Goal: Transaction & Acquisition: Purchase product/service

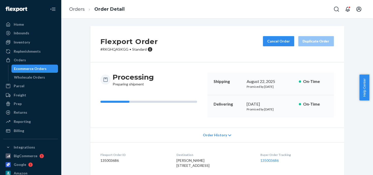
scroll to position [58, 0]
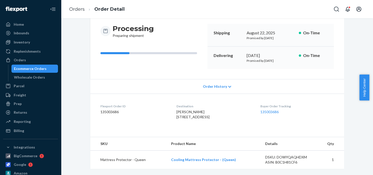
click at [13, 61] on div at bounding box center [10, 60] width 8 height 5
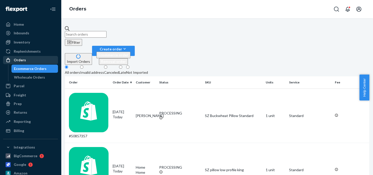
click at [27, 62] on div "Orders" at bounding box center [31, 60] width 54 height 7
click at [22, 60] on div "Orders" at bounding box center [20, 60] width 12 height 5
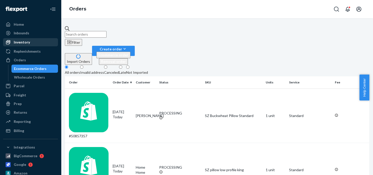
click at [28, 43] on div "Inventory" at bounding box center [22, 42] width 16 height 5
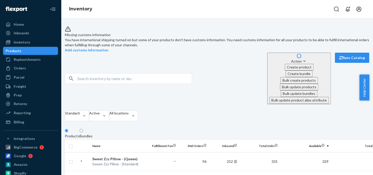
click at [111, 35] on span "Missing customs information" at bounding box center [88, 35] width 46 height 4
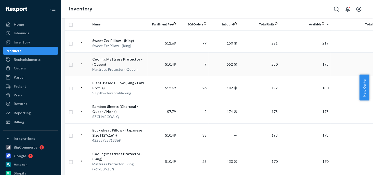
click at [108, 57] on div "Cooling Mattress Protector - (Queen)" at bounding box center [118, 62] width 53 height 10
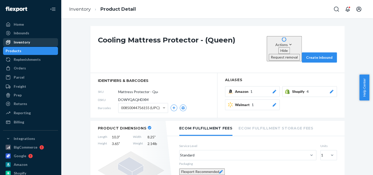
click at [24, 43] on div "Inventory" at bounding box center [22, 42] width 16 height 5
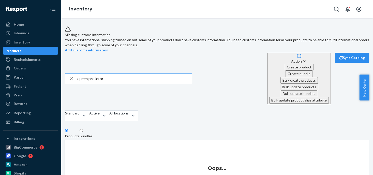
click at [103, 74] on input "queen protetor" at bounding box center [134, 79] width 115 height 10
type input "queen protector"
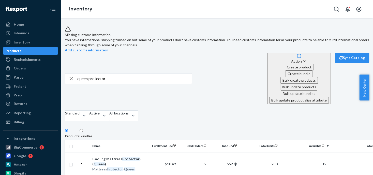
drag, startPoint x: 25, startPoint y: 104, endPoint x: 51, endPoint y: 82, distance: 34.1
click at [25, 104] on div "Returns" at bounding box center [20, 103] width 13 height 5
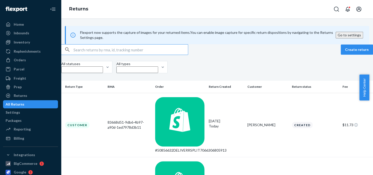
click at [86, 55] on input "text" at bounding box center [131, 50] width 115 height 10
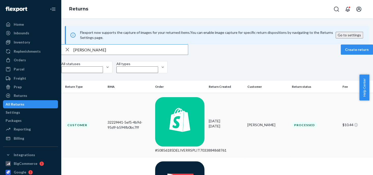
type input "[PERSON_NAME]"
click at [245, 107] on td "[PERSON_NAME]" at bounding box center [267, 125] width 45 height 64
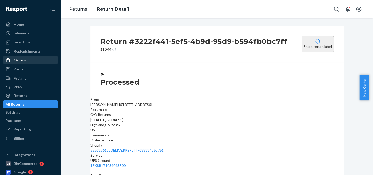
click at [23, 60] on div "Orders" at bounding box center [20, 60] width 12 height 5
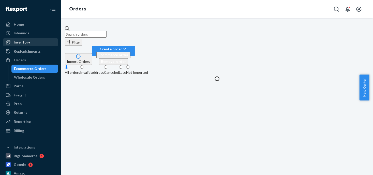
click at [26, 42] on div "Inventory" at bounding box center [22, 42] width 16 height 5
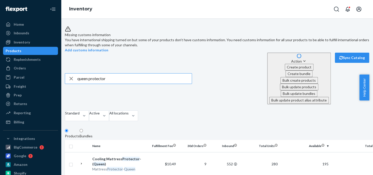
drag, startPoint x: 92, startPoint y: 66, endPoint x: 78, endPoint y: 67, distance: 13.3
click at [78, 74] on div "queen protector" at bounding box center [128, 79] width 127 height 10
type input "king protector"
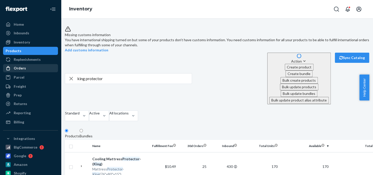
click at [25, 69] on div "Orders" at bounding box center [31, 68] width 54 height 7
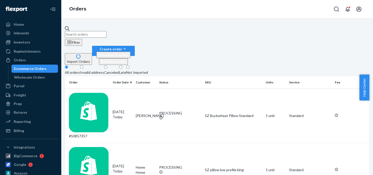
click at [90, 31] on input "text" at bounding box center [86, 34] width 42 height 7
paste input "[PERSON_NAME]"
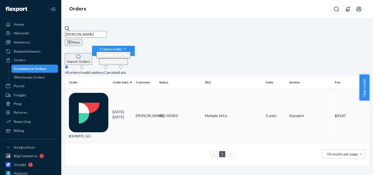
type input "[PERSON_NAME]"
click at [172, 113] on div "DELIVERED" at bounding box center [180, 115] width 42 height 5
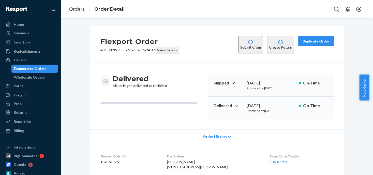
click at [311, 42] on div "Duplicate Order" at bounding box center [316, 41] width 27 height 5
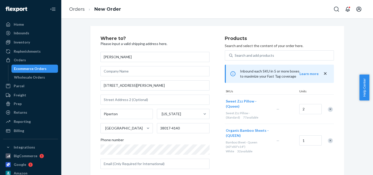
click at [328, 107] on div "Remove Item" at bounding box center [330, 109] width 5 height 5
click at [328, 110] on div "Remove Item" at bounding box center [330, 111] width 5 height 5
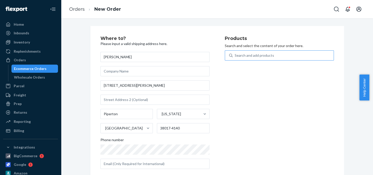
click at [256, 54] on div "Search and add products" at bounding box center [254, 55] width 39 height 5
click at [235, 54] on input "Search and add products" at bounding box center [235, 55] width 1 height 5
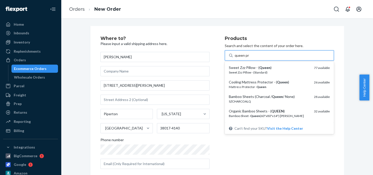
type input "queen pro"
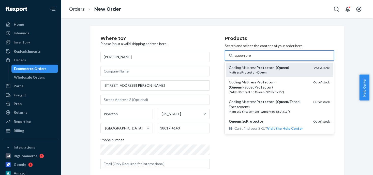
click at [254, 68] on div "Cooling Mattress Protector - ( Queen )" at bounding box center [269, 67] width 81 height 5
click at [251, 58] on input "queen pro" at bounding box center [243, 55] width 16 height 5
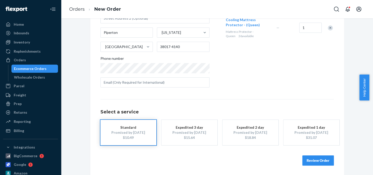
scroll to position [82, 0]
click at [146, 131] on div "Promised by [DATE]" at bounding box center [128, 132] width 41 height 5
click at [312, 160] on button "Review Order" at bounding box center [319, 160] width 32 height 10
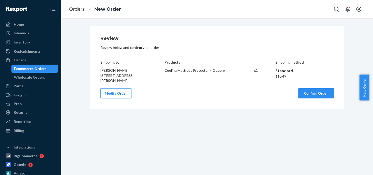
click at [304, 91] on button "Confirm Order" at bounding box center [317, 93] width 36 height 10
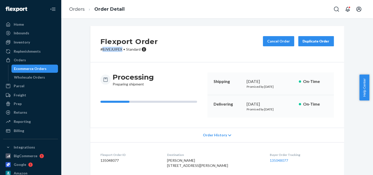
drag, startPoint x: 120, startPoint y: 50, endPoint x: 101, endPoint y: 49, distance: 19.9
click at [101, 49] on p "# BJVEJUIFEX • Standard" at bounding box center [130, 49] width 58 height 5
copy p "BJVEJUIFEX"
click at [23, 62] on div "Orders" at bounding box center [20, 60] width 12 height 5
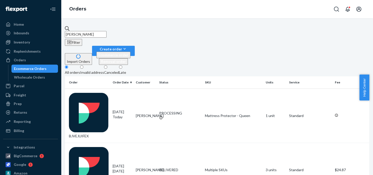
drag, startPoint x: 116, startPoint y: 30, endPoint x: 44, endPoint y: 17, distance: 73.6
click at [44, 17] on div "Home Inbounds Shipping Plans Problems Inventory Products Replenishments Orders …" at bounding box center [186, 87] width 373 height 175
type input "[PERSON_NAME]"
click at [168, 113] on div "DELIVERED" at bounding box center [180, 115] width 42 height 5
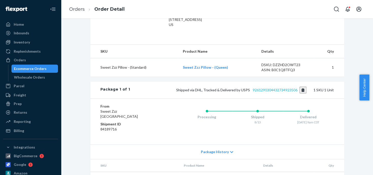
scroll to position [127, 0]
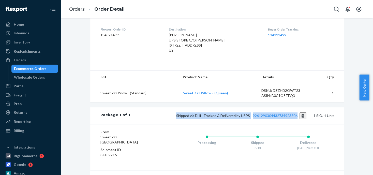
drag, startPoint x: 297, startPoint y: 118, endPoint x: 165, endPoint y: 115, distance: 132.1
click at [165, 115] on div "Package 1 of 1 Shipped via DHL, Tracked & Delivered by USPS 9261290304432734923…" at bounding box center [217, 115] width 254 height 17
copy span "Shipped via DHL, Tracked & Delivered by USPS 9261290304432734923506"
click at [20, 43] on div "Inventory" at bounding box center [22, 42] width 16 height 5
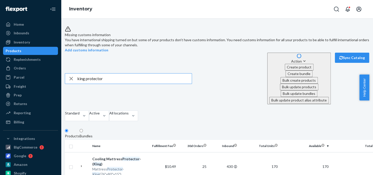
drag, startPoint x: 119, startPoint y: 67, endPoint x: 65, endPoint y: 66, distance: 54.7
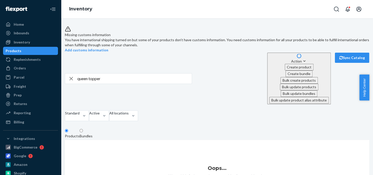
click at [106, 74] on input "queen topper" at bounding box center [134, 79] width 115 height 10
type input "queen pad"
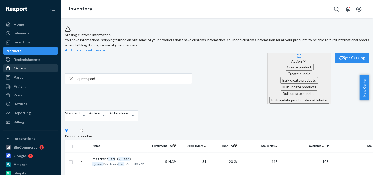
click at [15, 69] on div "Orders" at bounding box center [20, 68] width 12 height 5
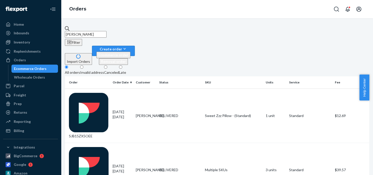
click at [131, 46] on div "Create order" at bounding box center [113, 48] width 34 height 5
click at [129, 53] on span "Ecommerce order" at bounding box center [113, 55] width 30 height 4
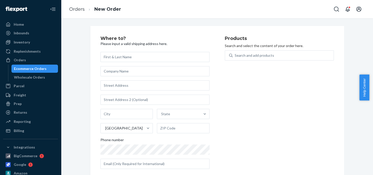
click at [143, 58] on input "text" at bounding box center [155, 57] width 109 height 10
drag, startPoint x: 143, startPoint y: 58, endPoint x: 110, endPoint y: 85, distance: 42.4
click at [110, 85] on input "text" at bounding box center [155, 85] width 109 height 10
paste input "248 Unser Dr"
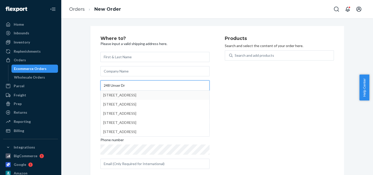
type input "248 Unser Dr"
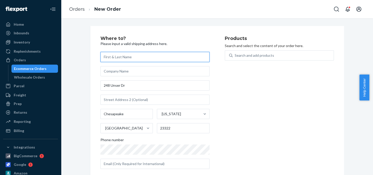
click at [117, 55] on input "text" at bounding box center [155, 57] width 109 height 10
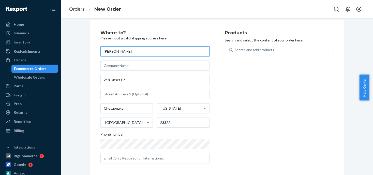
scroll to position [8, 0]
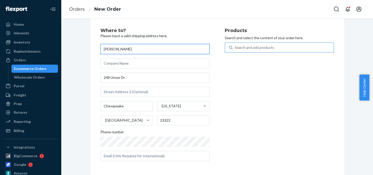
type input "[PERSON_NAME]"
click at [240, 49] on div "Search and add products" at bounding box center [254, 47] width 39 height 5
click at [235, 49] on input "0 results available. Use Up and Down to choose options, press Enter to select t…" at bounding box center [235, 47] width 1 height 5
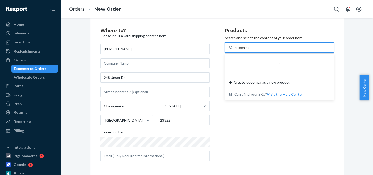
type input "queen pad"
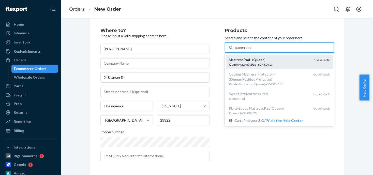
click at [246, 58] on em "Pad" at bounding box center [247, 60] width 7 height 4
click at [246, 50] on input "queen pad" at bounding box center [243, 47] width 17 height 5
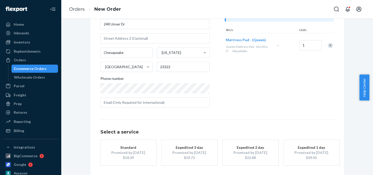
scroll to position [82, 0]
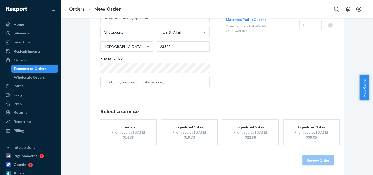
drag, startPoint x: 131, startPoint y: 134, endPoint x: 133, endPoint y: 132, distance: 2.8
click at [132, 133] on div "Promised by [DATE]" at bounding box center [128, 132] width 41 height 5
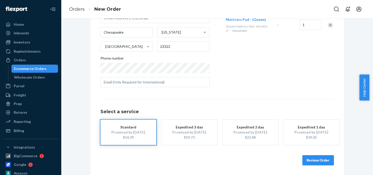
click at [312, 162] on button "Review Order" at bounding box center [319, 160] width 32 height 10
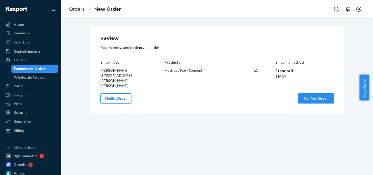
click at [310, 94] on button "Confirm Order" at bounding box center [317, 98] width 36 height 10
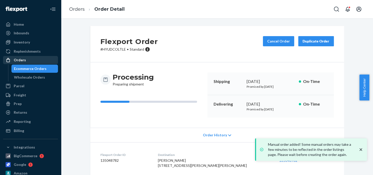
click at [19, 60] on div "Orders" at bounding box center [20, 60] width 12 height 5
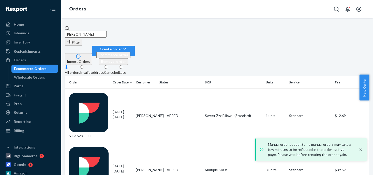
drag, startPoint x: 107, startPoint y: 28, endPoint x: 73, endPoint y: 27, distance: 34.4
click at [73, 27] on div "[PERSON_NAME]" at bounding box center [217, 32] width 305 height 12
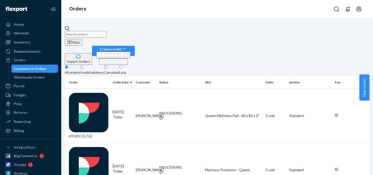
paste input "[PERSON_NAME]"
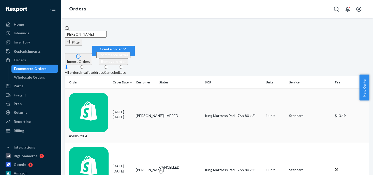
type input "[PERSON_NAME]"
click at [169, 113] on div "DELIVERED" at bounding box center [180, 115] width 42 height 5
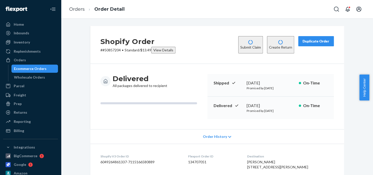
click at [277, 40] on button "Create Return" at bounding box center [280, 44] width 27 height 17
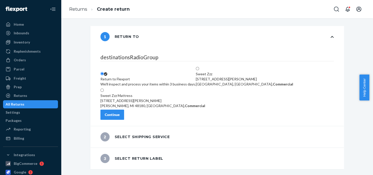
click at [142, 82] on div "We'll inspect and process your items within 3 business days." at bounding box center [148, 84] width 95 height 5
click at [104, 72] on input "Return to Flexport We'll inspect and process your items within 3 business days." at bounding box center [102, 73] width 3 height 3
click at [120, 115] on div "Continue" at bounding box center [112, 114] width 15 height 5
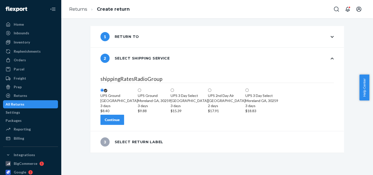
click at [138, 98] on div "[GEOGRAPHIC_DATA] 3 days $8.40" at bounding box center [119, 105] width 37 height 15
click at [104, 89] on input "[GEOGRAPHIC_DATA] 3 days $8.40" at bounding box center [102, 90] width 3 height 3
click at [120, 122] on div "Continue" at bounding box center [112, 119] width 15 height 5
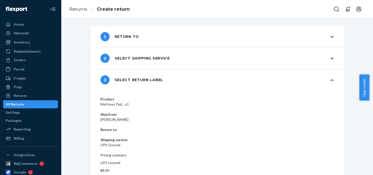
scroll to position [10, 0]
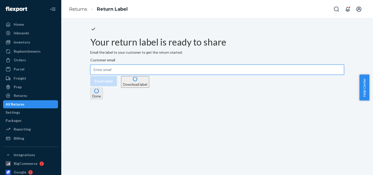
click at [170, 75] on input "Customer email" at bounding box center [217, 70] width 254 height 10
paste input "[PERSON_NAME][EMAIL_ADDRESS][DOMAIN_NAME]"
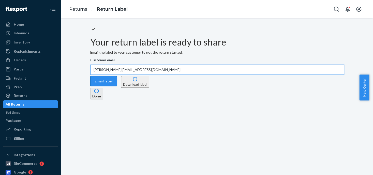
type input "[PERSON_NAME][EMAIL_ADDRESS][DOMAIN_NAME]"
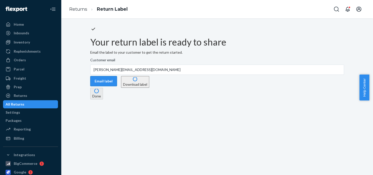
click at [117, 86] on button "Email label" at bounding box center [103, 81] width 27 height 10
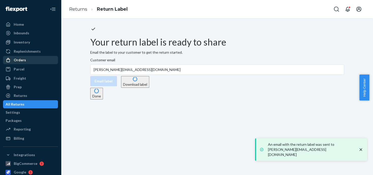
click at [22, 60] on div "Orders" at bounding box center [20, 60] width 12 height 5
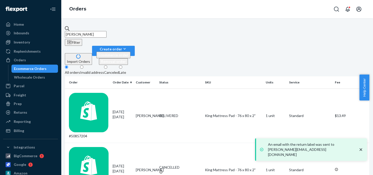
drag, startPoint x: 98, startPoint y: 29, endPoint x: 76, endPoint y: 31, distance: 23.0
click at [76, 31] on div "[PERSON_NAME]" at bounding box center [217, 32] width 305 height 12
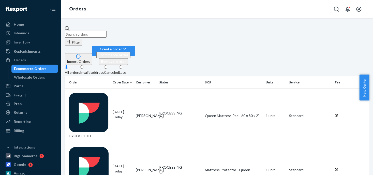
paste input "134623380"
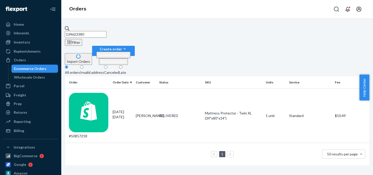
type input "134623380"
click at [19, 61] on div "Orders" at bounding box center [20, 60] width 12 height 5
click at [22, 61] on div "Orders" at bounding box center [20, 60] width 12 height 5
drag, startPoint x: 99, startPoint y: 31, endPoint x: 71, endPoint y: 30, distance: 28.3
click at [71, 31] on input "134623380" at bounding box center [86, 34] width 42 height 7
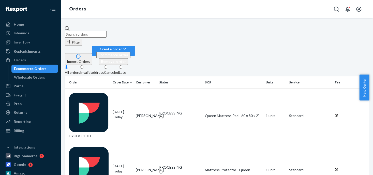
paste input "[PERSON_NAME]"
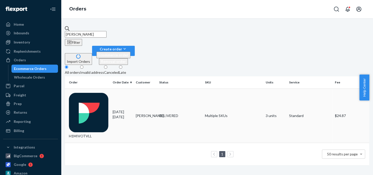
type input "[PERSON_NAME]"
click at [207, 89] on td "Multiple SKUs" at bounding box center [233, 116] width 61 height 54
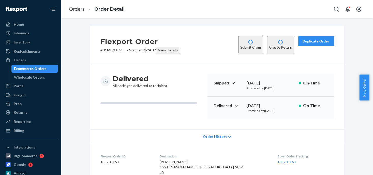
click at [308, 42] on div "Duplicate Order" at bounding box center [316, 41] width 27 height 5
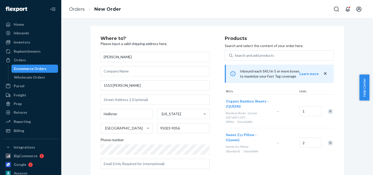
click at [328, 110] on div "Remove Item" at bounding box center [330, 111] width 5 height 5
click at [329, 107] on div "Remove Item" at bounding box center [330, 109] width 5 height 5
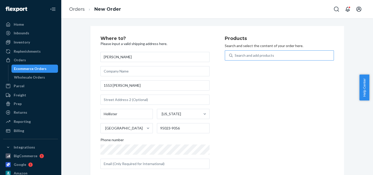
click at [247, 54] on div "Search and add products" at bounding box center [254, 55] width 39 height 5
click at [235, 54] on input "Search and add products" at bounding box center [235, 55] width 1 height 5
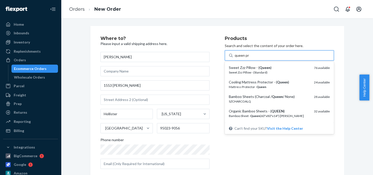
type input "queen pro"
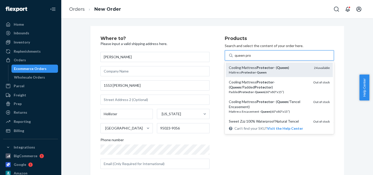
click at [264, 69] on em "Protector" at bounding box center [265, 67] width 17 height 4
click at [251, 58] on input "queen pro" at bounding box center [243, 55] width 16 height 5
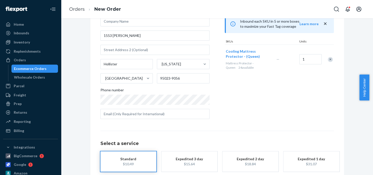
scroll to position [51, 0]
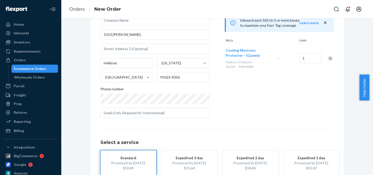
drag, startPoint x: 143, startPoint y: 157, endPoint x: 149, endPoint y: 150, distance: 9.7
click at [143, 157] on div "Standard" at bounding box center [128, 158] width 41 height 5
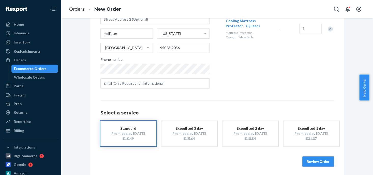
scroll to position [82, 0]
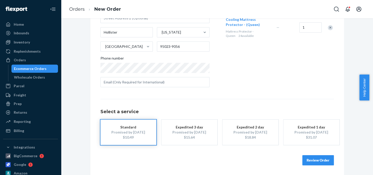
click at [315, 159] on button "Review Order" at bounding box center [319, 160] width 32 height 10
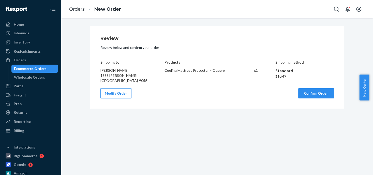
click at [311, 92] on button "Confirm Order" at bounding box center [317, 93] width 36 height 10
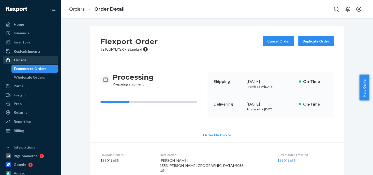
click at [24, 61] on div "Orders" at bounding box center [20, 60] width 12 height 5
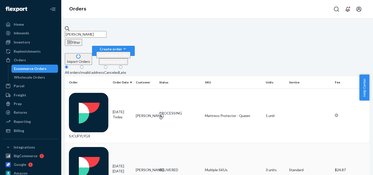
click at [172, 167] on div "DELIVERED" at bounding box center [180, 169] width 42 height 5
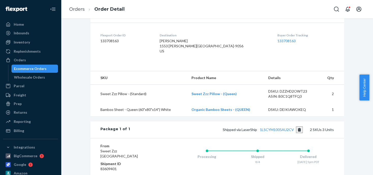
scroll to position [127, 0]
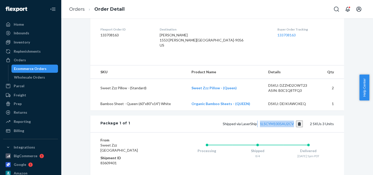
click at [257, 124] on div "Shipped via LaserShip 1LSCYM1005AU2CV 2 SKUs 3 Units" at bounding box center [232, 124] width 204 height 7
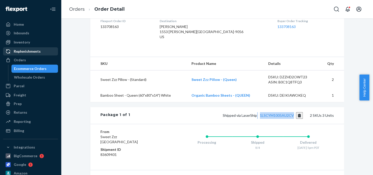
scroll to position [71, 0]
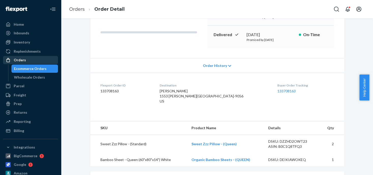
click at [25, 62] on div "Orders" at bounding box center [31, 60] width 54 height 7
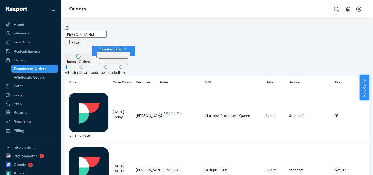
drag, startPoint x: 104, startPoint y: 30, endPoint x: 75, endPoint y: 31, distance: 29.0
click at [75, 31] on div "[PERSON_NAME]" at bounding box center [217, 32] width 305 height 12
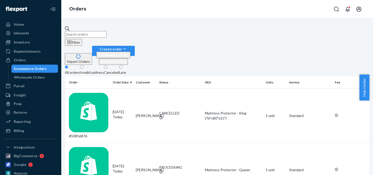
drag, startPoint x: 83, startPoint y: 31, endPoint x: 214, endPoint y: 48, distance: 131.7
click at [214, 65] on fieldset "All orders Invalid address Canceled Late" at bounding box center [217, 70] width 305 height 11
click at [92, 32] on input "text" at bounding box center [86, 34] width 42 height 7
paste input "[PERSON_NAME]"
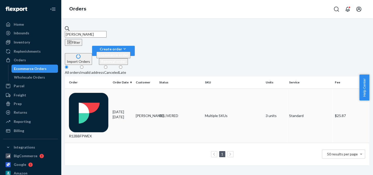
type input "[PERSON_NAME]"
click at [168, 113] on div "DELIVERED" at bounding box center [180, 115] width 42 height 5
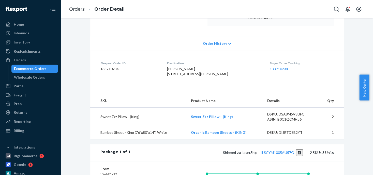
scroll to position [102, 0]
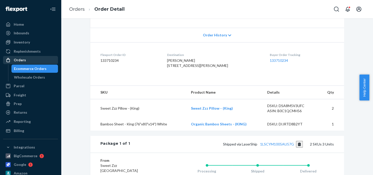
click at [21, 62] on div "Orders" at bounding box center [31, 60] width 54 height 7
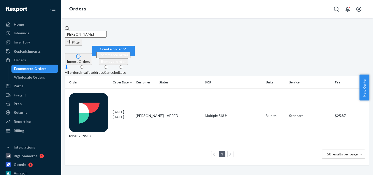
drag, startPoint x: 98, startPoint y: 29, endPoint x: 62, endPoint y: 34, distance: 36.2
click at [62, 34] on div "[PERSON_NAME] Filter Import Orders Create order Ecommerce order Removal order A…" at bounding box center [217, 96] width 312 height 157
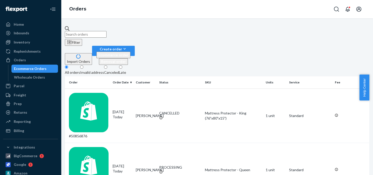
click at [94, 32] on input "text" at bounding box center [86, 34] width 42 height 7
paste input "[PERSON_NAME]"
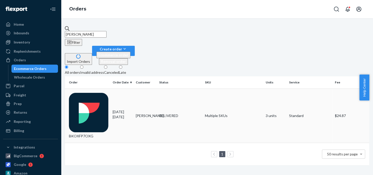
type input "[PERSON_NAME]"
click at [174, 113] on div "DELIVERED" at bounding box center [180, 115] width 42 height 5
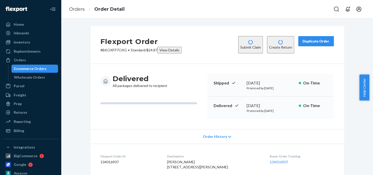
click at [310, 40] on div "Duplicate Order" at bounding box center [316, 41] width 27 height 5
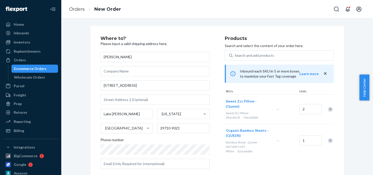
click at [328, 107] on div "Remove Item" at bounding box center [330, 109] width 5 height 5
click at [328, 109] on div "Remove Item" at bounding box center [330, 111] width 5 height 5
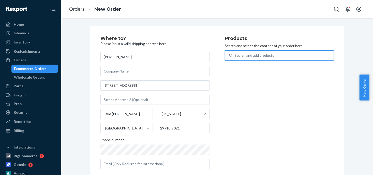
click at [247, 55] on div "Search and add products" at bounding box center [254, 55] width 39 height 5
click at [235, 55] on input "0 results available. Use Up and Down to choose options, press Enter to select t…" at bounding box center [235, 55] width 1 height 5
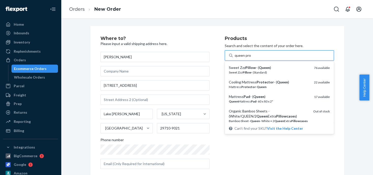
type input "queen prot"
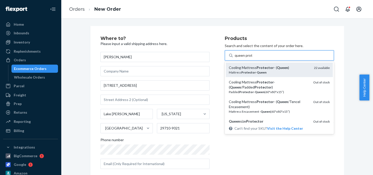
click at [254, 70] on div "Mattress Protector - Queen" at bounding box center [269, 72] width 81 height 4
click at [252, 58] on input "queen prot" at bounding box center [244, 55] width 18 height 5
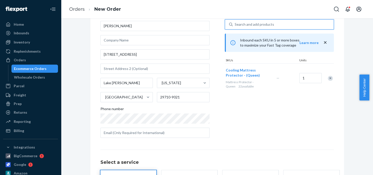
scroll to position [76, 0]
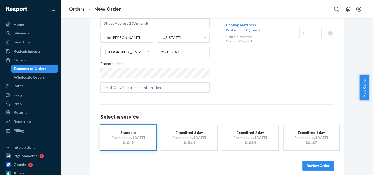
click at [125, 142] on div "$10.49" at bounding box center [128, 142] width 41 height 5
click at [315, 165] on button "Review Order" at bounding box center [319, 166] width 32 height 10
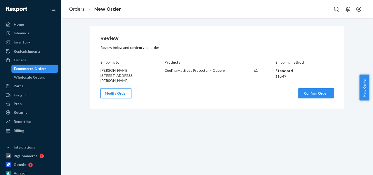
scroll to position [0, 0]
click at [309, 93] on button "Confirm Order" at bounding box center [317, 93] width 36 height 10
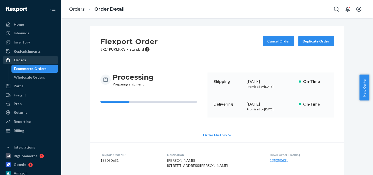
click at [25, 61] on div "Orders" at bounding box center [31, 60] width 54 height 7
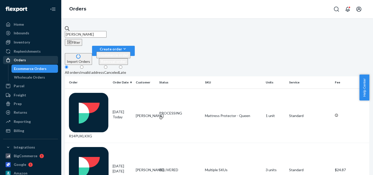
click at [18, 60] on div "Orders" at bounding box center [20, 60] width 12 height 5
drag, startPoint x: 163, startPoint y: 31, endPoint x: 75, endPoint y: 27, distance: 88.1
click at [75, 27] on div "[PERSON_NAME]" at bounding box center [217, 32] width 305 height 12
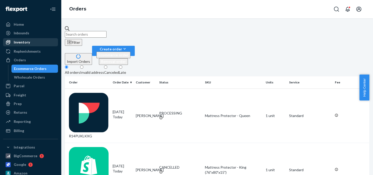
click at [24, 43] on div "Inventory" at bounding box center [22, 42] width 16 height 5
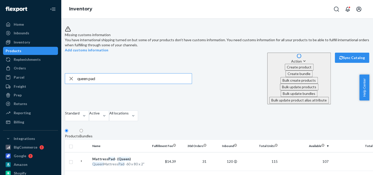
drag, startPoint x: 107, startPoint y: 64, endPoint x: 72, endPoint y: 63, distance: 34.6
click at [72, 74] on div "queen pad" at bounding box center [128, 79] width 127 height 10
type input "full pro"
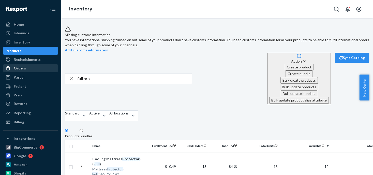
drag, startPoint x: 24, startPoint y: 70, endPoint x: 42, endPoint y: 69, distance: 18.1
click at [24, 70] on div "Orders" at bounding box center [20, 68] width 12 height 5
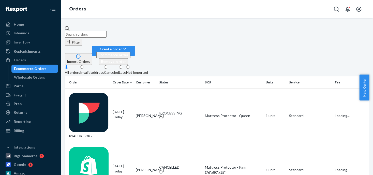
click at [91, 31] on input "text" at bounding box center [86, 34] width 42 height 7
paste input "[PERSON_NAME]"
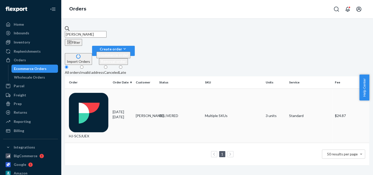
type input "[PERSON_NAME]"
click at [171, 113] on div "DELIVERED" at bounding box center [180, 115] width 42 height 5
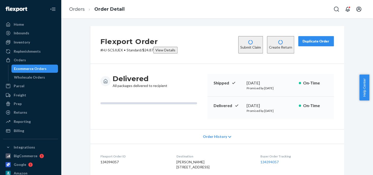
click at [305, 44] on button "Duplicate Order" at bounding box center [317, 41] width 36 height 10
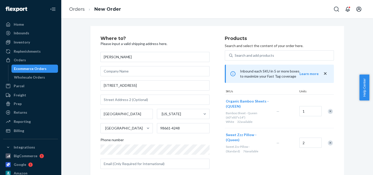
click at [328, 112] on div "Remove Item" at bounding box center [330, 111] width 5 height 5
click at [328, 108] on div "Remove Item" at bounding box center [330, 109] width 5 height 5
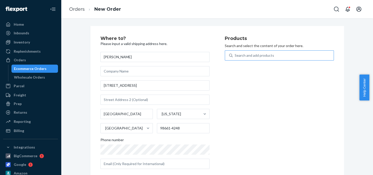
click at [238, 56] on div "Search and add products" at bounding box center [254, 55] width 39 height 5
click at [235, 56] on input "Search and add products" at bounding box center [235, 55] width 1 height 5
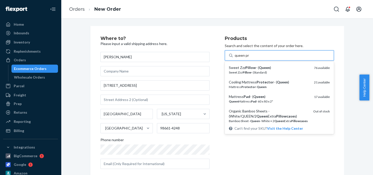
type input "queen pro"
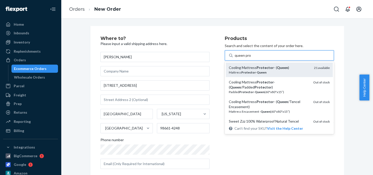
click at [245, 67] on div "Cooling Mattress Protector - ( Queen )" at bounding box center [269, 67] width 81 height 5
click at [245, 58] on input "queen pro" at bounding box center [243, 55] width 16 height 5
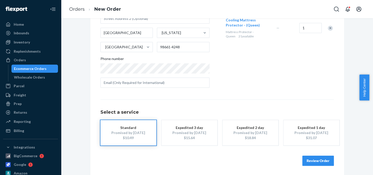
scroll to position [82, 0]
click at [140, 131] on div "Promised by [DATE]" at bounding box center [128, 132] width 41 height 5
click at [308, 159] on button "Review Order" at bounding box center [319, 160] width 32 height 10
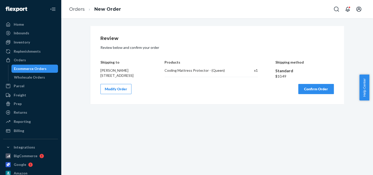
scroll to position [0, 0]
click at [311, 94] on button "Confirm Order" at bounding box center [317, 89] width 36 height 10
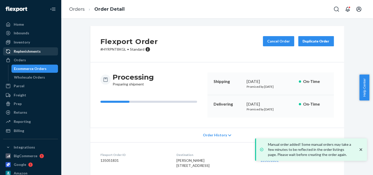
drag, startPoint x: 19, startPoint y: 61, endPoint x: 49, endPoint y: 51, distance: 31.6
click at [19, 61] on div "Orders" at bounding box center [20, 60] width 12 height 5
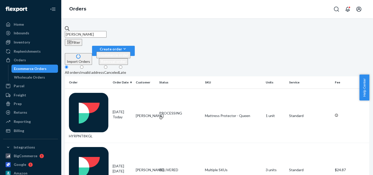
drag, startPoint x: 106, startPoint y: 32, endPoint x: 69, endPoint y: 30, distance: 36.7
click at [69, 31] on input "[PERSON_NAME]" at bounding box center [86, 34] width 42 height 7
paste input "[PERSON_NAME]"
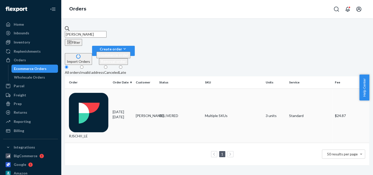
type input "[PERSON_NAME]"
click at [166, 113] on div "DELIVERED" at bounding box center [180, 115] width 42 height 5
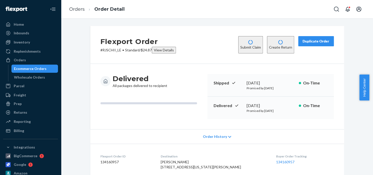
click at [311, 43] on div "Duplicate Order" at bounding box center [316, 41] width 27 height 5
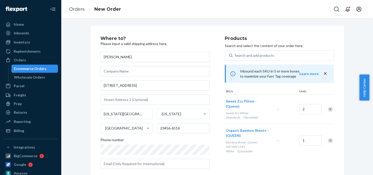
click at [329, 107] on div "Remove Item" at bounding box center [330, 109] width 5 height 5
click at [328, 109] on div "Remove Item" at bounding box center [330, 111] width 5 height 5
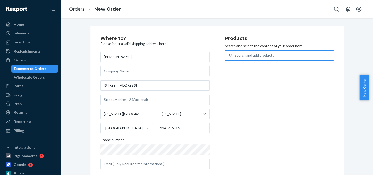
click at [246, 55] on div "Search and add products" at bounding box center [254, 55] width 39 height 5
click at [235, 55] on input "Search and add products" at bounding box center [235, 55] width 1 height 5
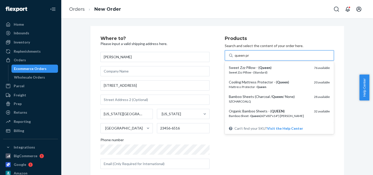
type input "queen pro"
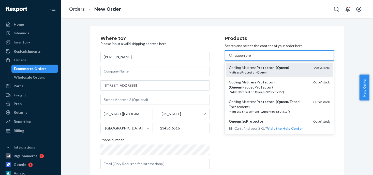
click at [251, 67] on div "Cooling Mattress Protector - ( Queen )" at bounding box center [269, 67] width 81 height 5
click at [251, 58] on input "queen pro" at bounding box center [243, 55] width 16 height 5
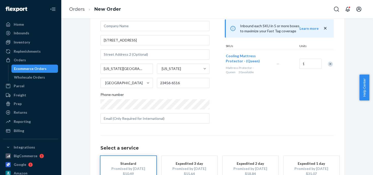
scroll to position [82, 0]
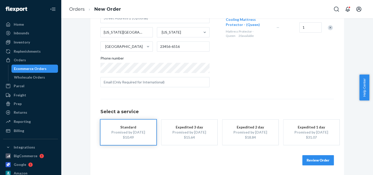
click at [135, 130] on div "Promised by [DATE]" at bounding box center [128, 132] width 41 height 5
click at [307, 159] on button "Review Order" at bounding box center [319, 160] width 32 height 10
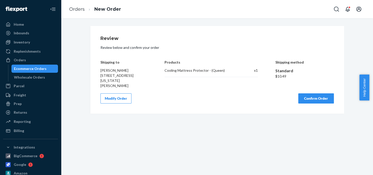
scroll to position [0, 0]
click at [308, 100] on button "Confirm Order" at bounding box center [317, 98] width 36 height 10
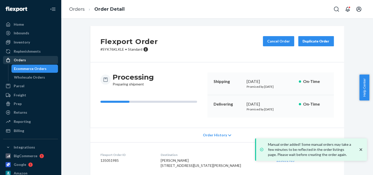
drag, startPoint x: 17, startPoint y: 60, endPoint x: 40, endPoint y: 58, distance: 23.3
click at [17, 60] on div "Orders" at bounding box center [20, 60] width 12 height 5
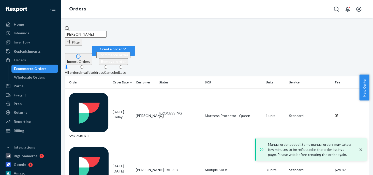
drag, startPoint x: 103, startPoint y: 29, endPoint x: 86, endPoint y: 32, distance: 17.0
click at [86, 32] on input "[PERSON_NAME]" at bounding box center [86, 34] width 42 height 7
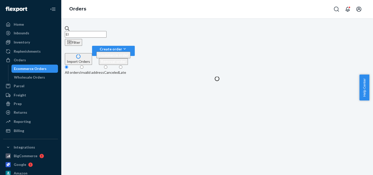
type input "E"
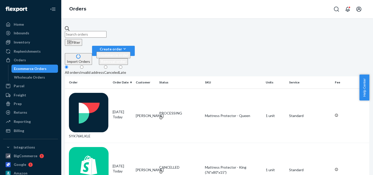
paste input "[PERSON_NAME]"
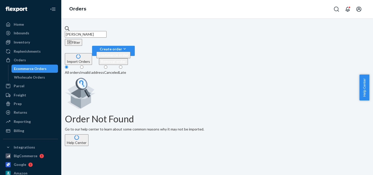
type input "[PERSON_NAME]"
drag, startPoint x: 91, startPoint y: 30, endPoint x: 75, endPoint y: 32, distance: 16.1
click at [75, 32] on div "[PERSON_NAME]" at bounding box center [217, 32] width 305 height 12
click at [100, 31] on input "[PERSON_NAME]" at bounding box center [86, 34] width 42 height 7
drag, startPoint x: 100, startPoint y: 30, endPoint x: 59, endPoint y: 31, distance: 40.2
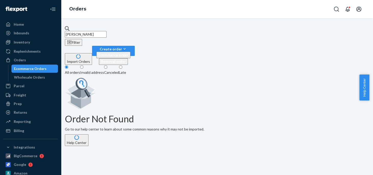
click at [59, 31] on div "Home Inbounds Shipping Plans Problems Inventory Products Replenishments Orders …" at bounding box center [186, 87] width 373 height 175
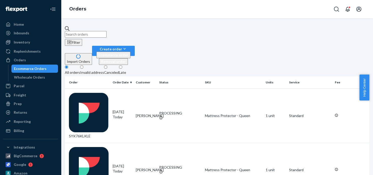
paste input "[PERSON_NAME]"
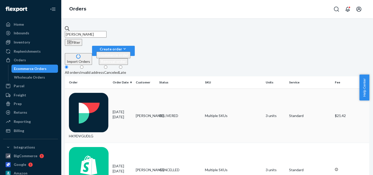
type input "[PERSON_NAME]"
click at [167, 113] on div "DELIVERED" at bounding box center [180, 115] width 42 height 5
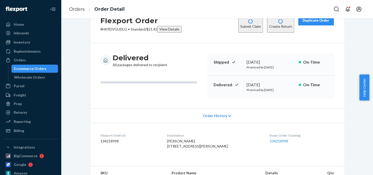
scroll to position [127, 0]
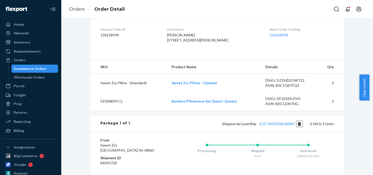
drag, startPoint x: 297, startPoint y: 131, endPoint x: 269, endPoint y: 128, distance: 28.4
click at [269, 128] on div "Package 1 of 1 Shipped via LaserShip 1LSCYM1005BQNSM 2 SKUs 3 Units" at bounding box center [217, 124] width 254 height 17
drag, startPoint x: 256, startPoint y: 131, endPoint x: 294, endPoint y: 131, distance: 37.7
click at [294, 126] on span "Shipped via LaserShip 1LSCYM1005BQNSM" at bounding box center [262, 124] width 81 height 4
copy link "1LSCYM1005BQNSM"
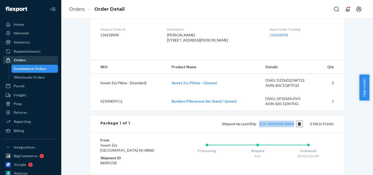
click at [22, 59] on div "Orders" at bounding box center [20, 60] width 12 height 5
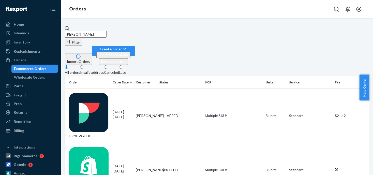
drag, startPoint x: 101, startPoint y: 32, endPoint x: 80, endPoint y: 33, distance: 20.9
click at [80, 33] on input "[PERSON_NAME]" at bounding box center [86, 34] width 42 height 7
type input "M"
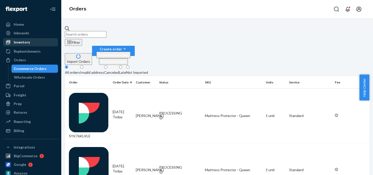
click at [26, 43] on div "Inventory" at bounding box center [22, 42] width 16 height 5
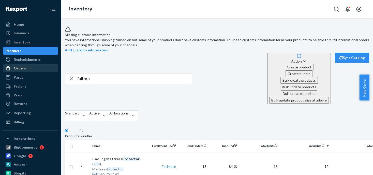
click at [22, 67] on div "Orders" at bounding box center [20, 68] width 12 height 5
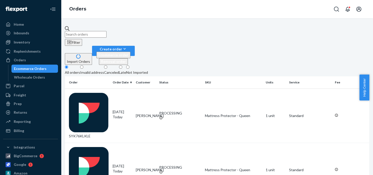
click at [96, 32] on input "text" at bounding box center [86, 34] width 42 height 7
paste input "[PERSON_NAME]"
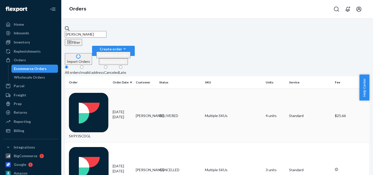
type input "[PERSON_NAME]"
click at [209, 89] on td "Multiple SKUs" at bounding box center [233, 116] width 61 height 54
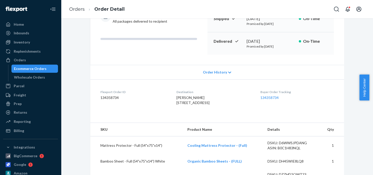
scroll to position [127, 0]
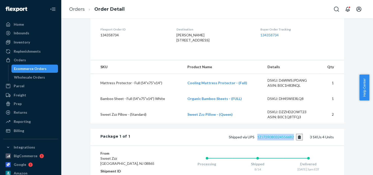
drag, startPoint x: 256, startPoint y: 143, endPoint x: 293, endPoint y: 145, distance: 37.5
click at [293, 139] on span "Shipped via UPS 1ZJ72R080324556682" at bounding box center [266, 137] width 74 height 4
copy link "1ZJ72R080324556682"
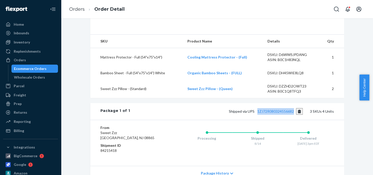
scroll to position [102, 0]
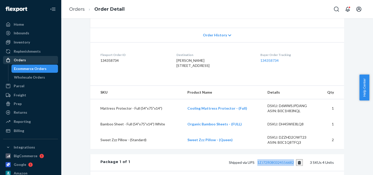
click at [23, 59] on div "Orders" at bounding box center [20, 60] width 12 height 5
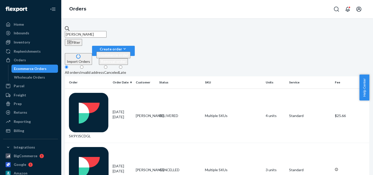
drag, startPoint x: 96, startPoint y: 31, endPoint x: 81, endPoint y: 32, distance: 15.5
click at [81, 32] on input "[PERSON_NAME]" at bounding box center [86, 34] width 42 height 7
type input "M"
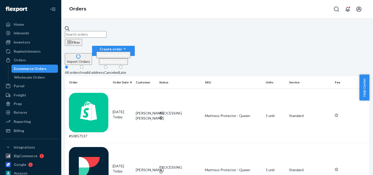
paste input "BJVEJUIFEX"
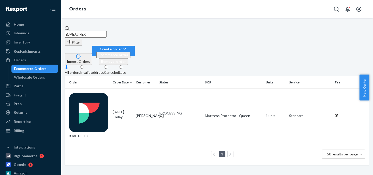
type input "BJVEJUIFEX"
drag, startPoint x: 99, startPoint y: 33, endPoint x: 64, endPoint y: 30, distance: 34.4
click at [64, 30] on div "BJVEJUIFEX Filter Import Orders Create order Ecommerce order Removal order All …" at bounding box center [217, 96] width 312 height 157
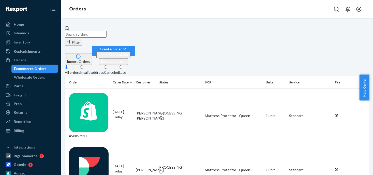
paste input "[PERSON_NAME]"
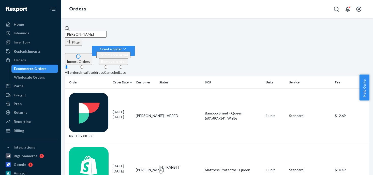
type input "[PERSON_NAME]"
drag, startPoint x: 104, startPoint y: 33, endPoint x: 78, endPoint y: 34, distance: 26.2
click at [78, 34] on input "[PERSON_NAME]" at bounding box center [86, 34] width 42 height 7
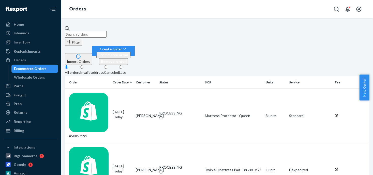
paste input "[PERSON_NAME]"
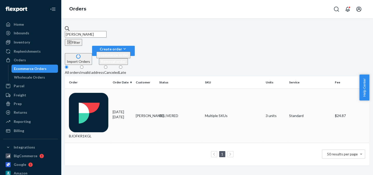
type input "[PERSON_NAME]"
click at [168, 113] on div "DELIVERED" at bounding box center [180, 115] width 42 height 5
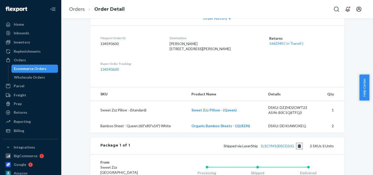
scroll to position [127, 0]
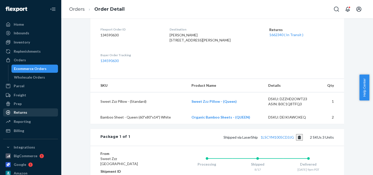
click at [21, 111] on div "Returns" at bounding box center [20, 112] width 13 height 5
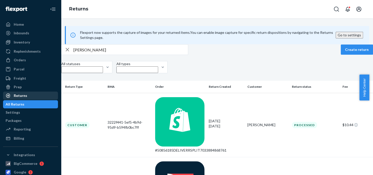
click at [23, 95] on div "Returns" at bounding box center [20, 95] width 13 height 5
click at [69, 51] on icon "button" at bounding box center [68, 50] width 4 height 4
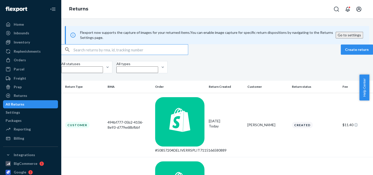
paste input "[PERSON_NAME]"
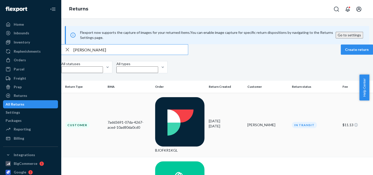
type input "[PERSON_NAME]"
click at [247, 122] on div "[PERSON_NAME]" at bounding box center [267, 124] width 40 height 5
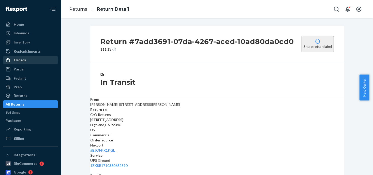
click at [17, 58] on div "Orders" at bounding box center [20, 60] width 12 height 5
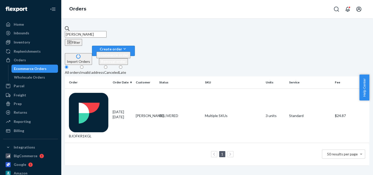
click at [131, 46] on div "Create order" at bounding box center [113, 48] width 34 height 5
click at [308, 65] on fieldset "All orders Invalid address Canceled Late" at bounding box center [217, 70] width 305 height 11
click at [101, 93] on div "BJOFKR1KGL" at bounding box center [89, 116] width 40 height 46
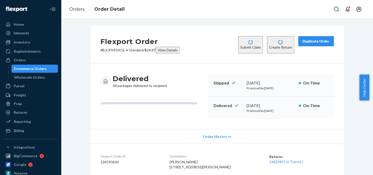
click at [321, 44] on button "Duplicate Order" at bounding box center [317, 41] width 36 height 10
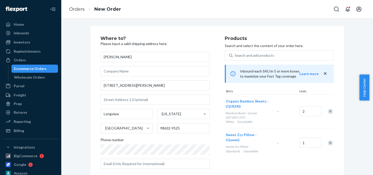
click at [329, 111] on div "Remove Item" at bounding box center [330, 111] width 5 height 5
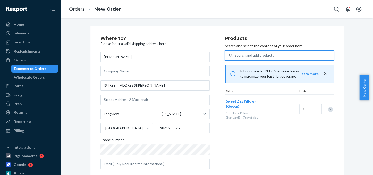
click at [240, 56] on div "Search and add products" at bounding box center [254, 55] width 39 height 5
click at [235, 56] on input "0 results available. Use Up and Down to choose options, press Enter to select t…" at bounding box center [235, 55] width 1 height 5
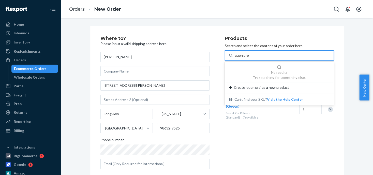
click at [238, 56] on input "quen pro" at bounding box center [242, 55] width 15 height 5
type input "queen pro"
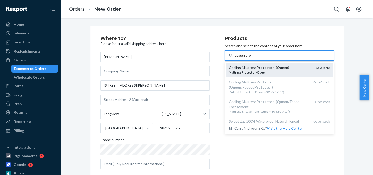
click at [253, 71] on div "Mattress Protector - Queen" at bounding box center [270, 72] width 83 height 4
click at [251, 58] on input "queen pro" at bounding box center [243, 55] width 16 height 5
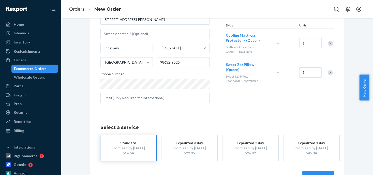
scroll to position [82, 0]
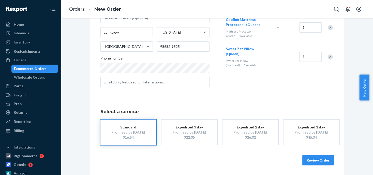
click at [128, 129] on div "Standard" at bounding box center [128, 127] width 41 height 5
click at [317, 160] on button "Review Order" at bounding box center [319, 160] width 32 height 10
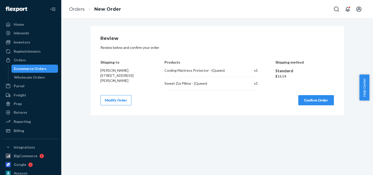
scroll to position [0, 0]
click at [308, 99] on button "Confirm Order" at bounding box center [317, 100] width 36 height 10
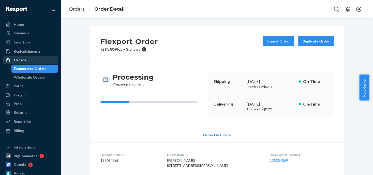
click at [17, 60] on div "Orders" at bounding box center [20, 60] width 12 height 5
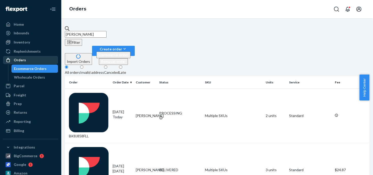
click at [23, 61] on div "Orders" at bounding box center [20, 60] width 12 height 5
click at [22, 60] on div "Orders" at bounding box center [20, 60] width 12 height 5
drag, startPoint x: 110, startPoint y: 30, endPoint x: 70, endPoint y: 32, distance: 40.8
click at [70, 32] on input "[PERSON_NAME]" at bounding box center [86, 34] width 42 height 7
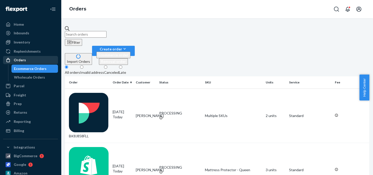
click at [26, 61] on div "Orders" at bounding box center [31, 60] width 54 height 7
